Goal: Task Accomplishment & Management: Manage account settings

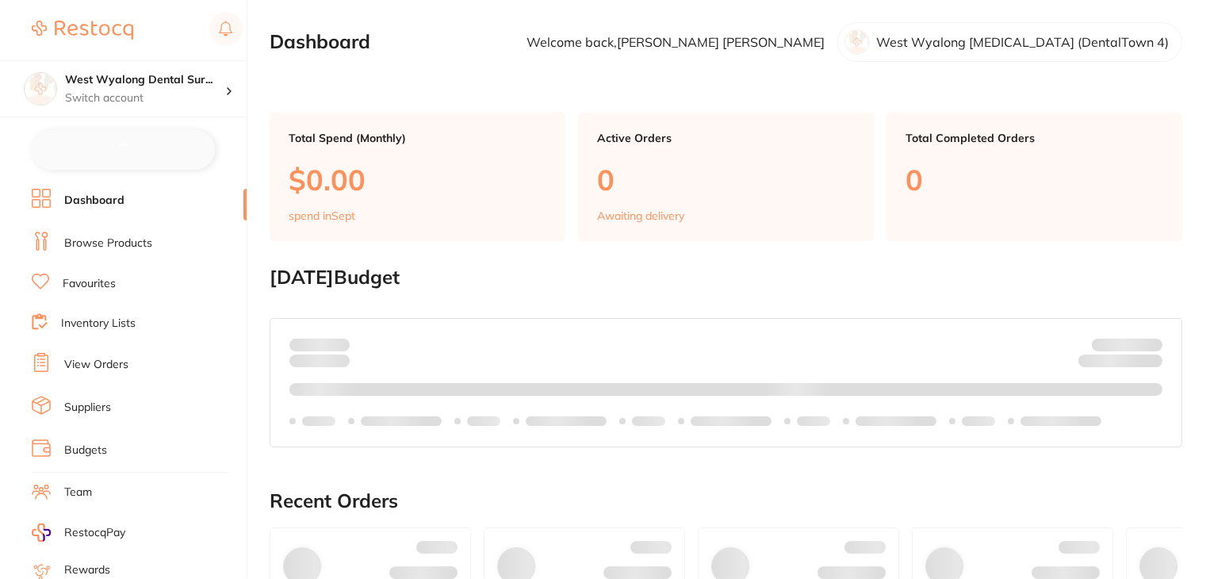
checkbox input "false"
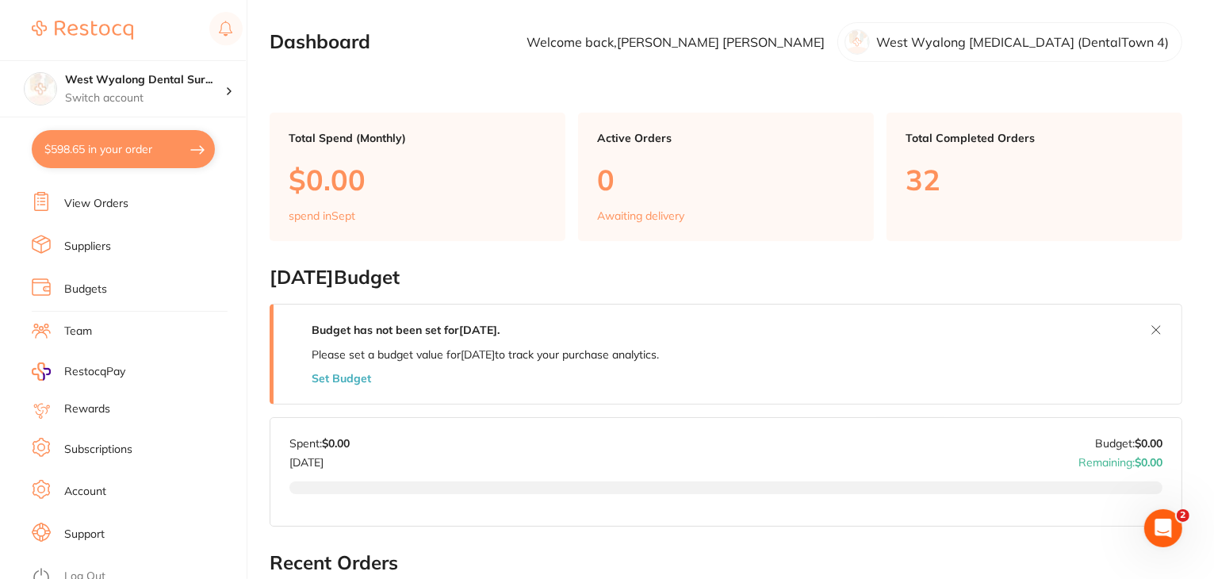
click at [73, 442] on link "Subscriptions" at bounding box center [98, 450] width 68 height 16
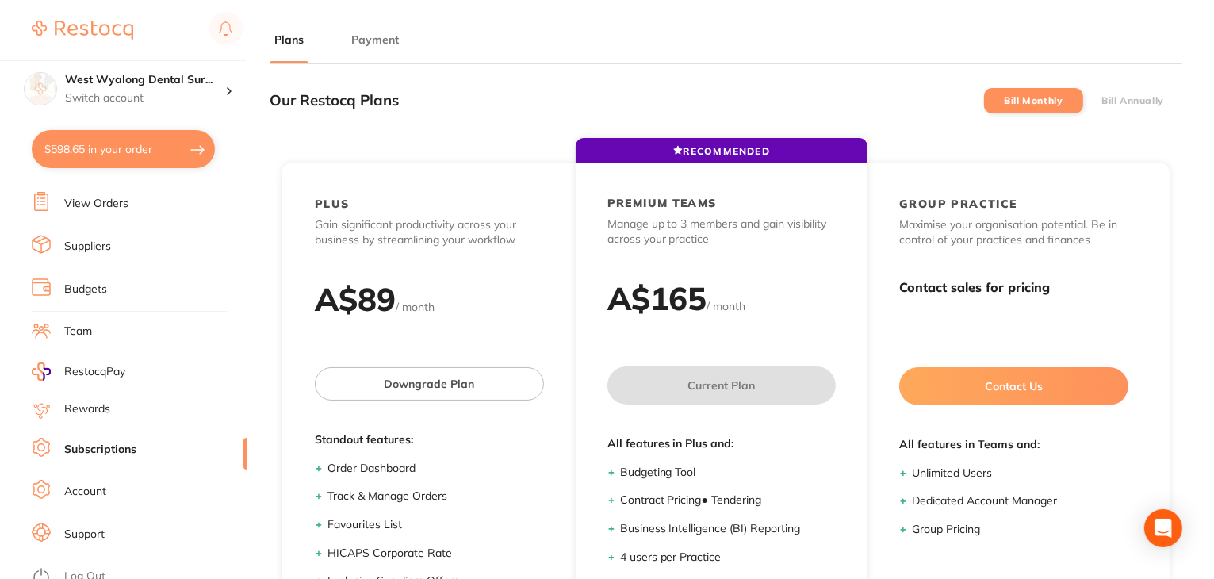
click at [381, 45] on button "Payment" at bounding box center [375, 40] width 57 height 15
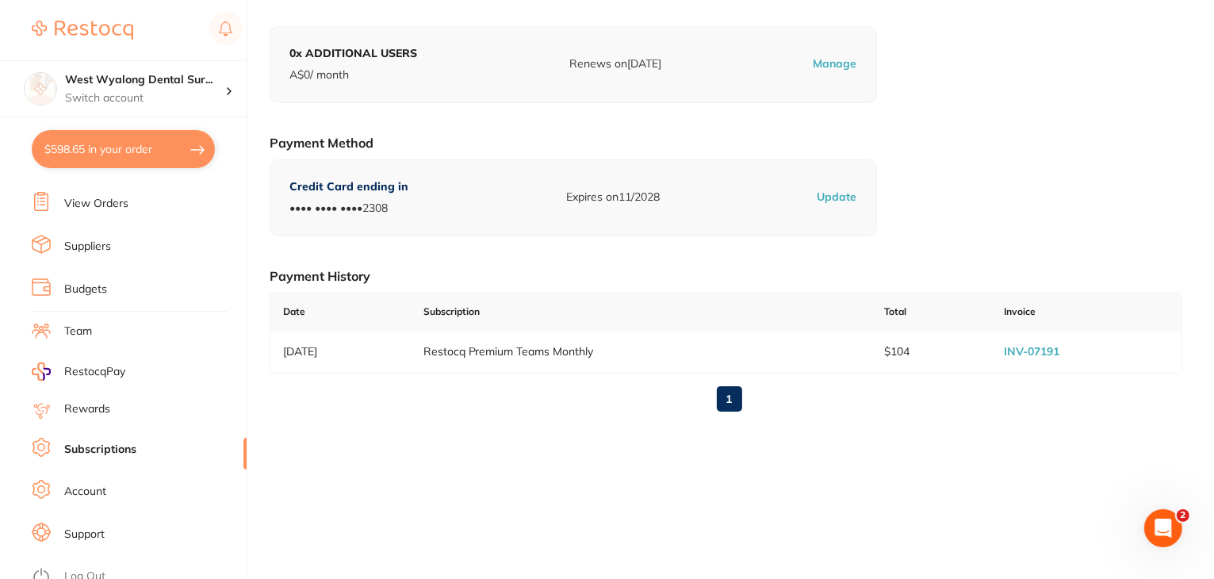
scroll to position [219, 0]
click at [88, 569] on link "Log Out" at bounding box center [84, 577] width 41 height 16
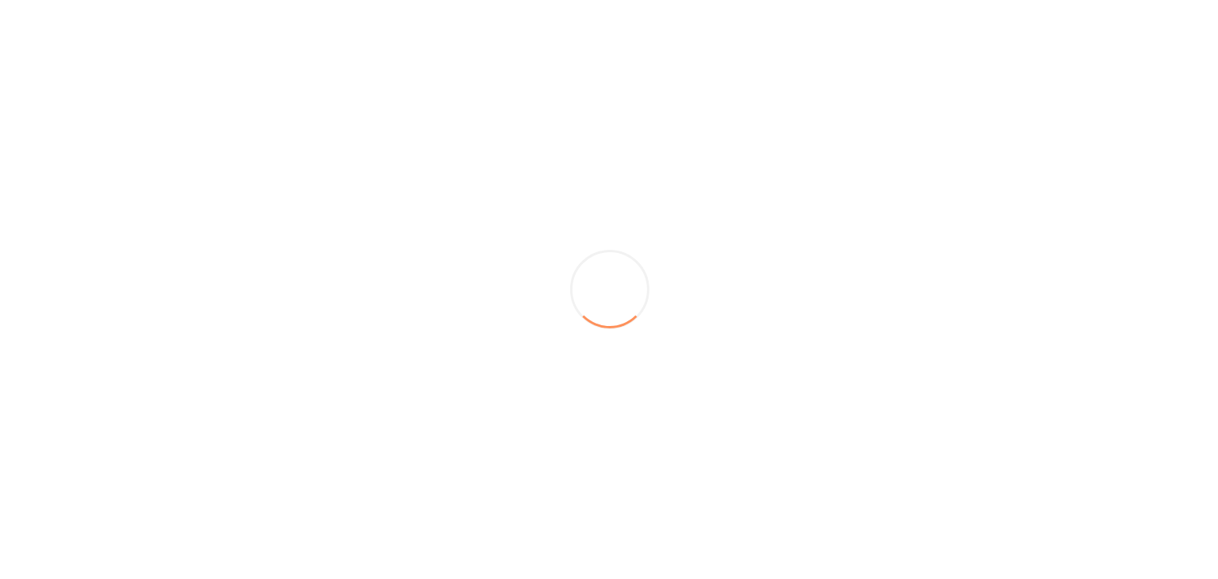
scroll to position [0, 0]
